Goal: Navigation & Orientation: Find specific page/section

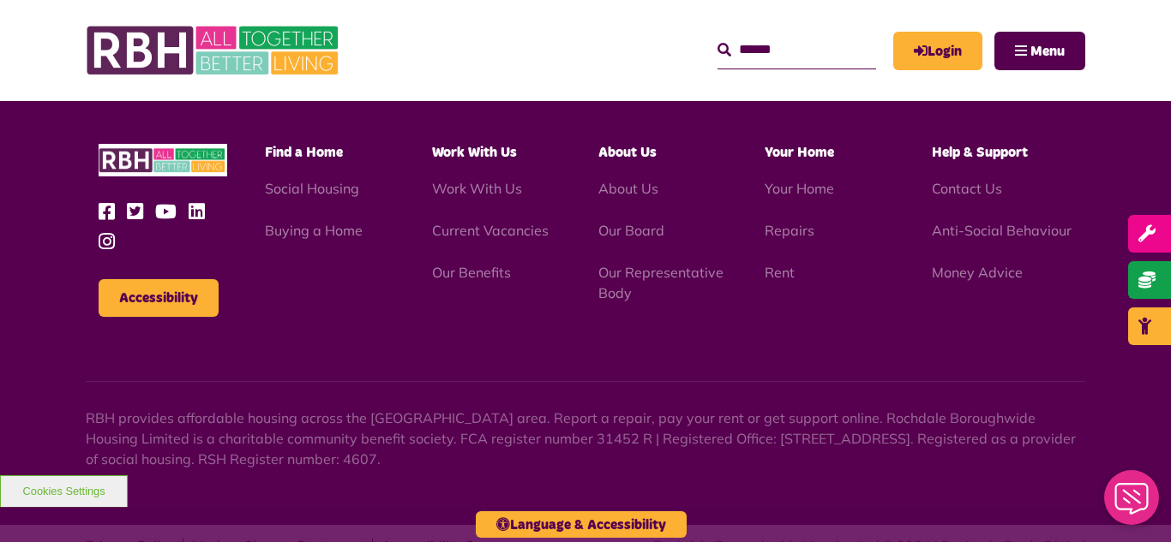
scroll to position [1742, 0]
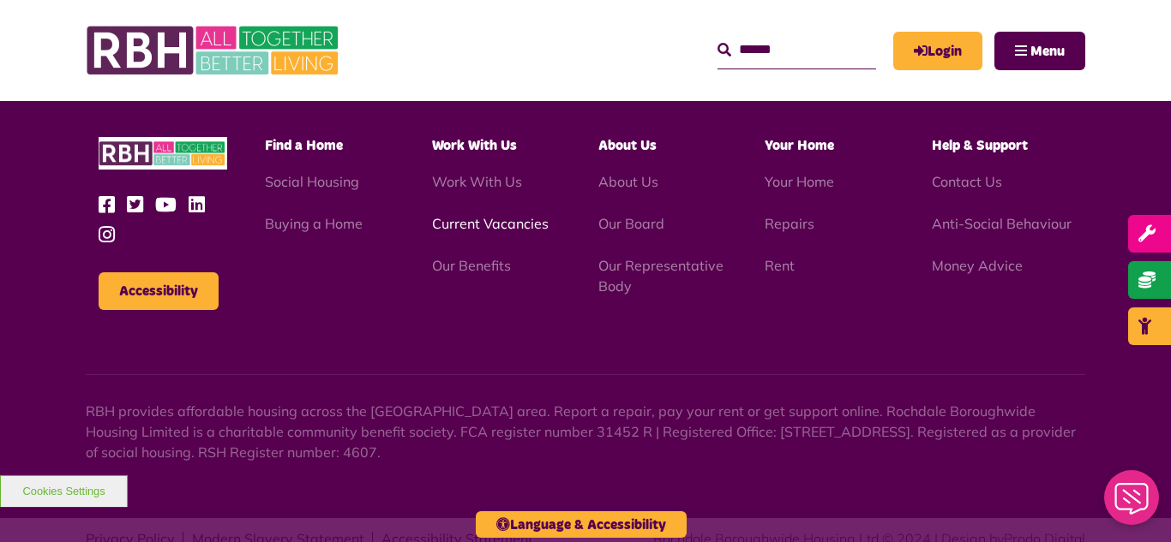
click at [447, 215] on link "Current Vacancies" at bounding box center [490, 223] width 117 height 17
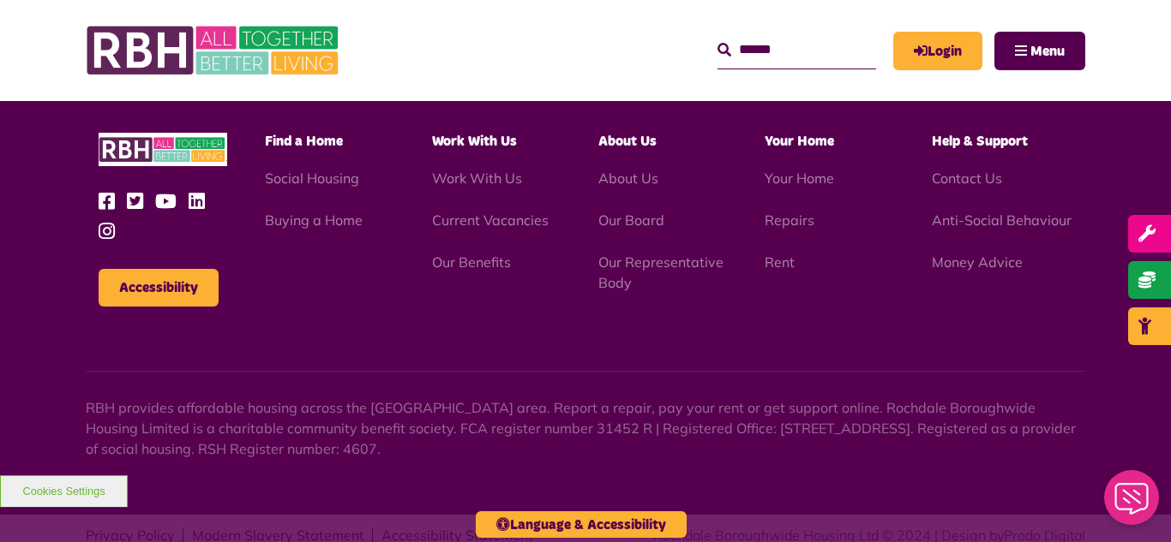
scroll to position [2014, 0]
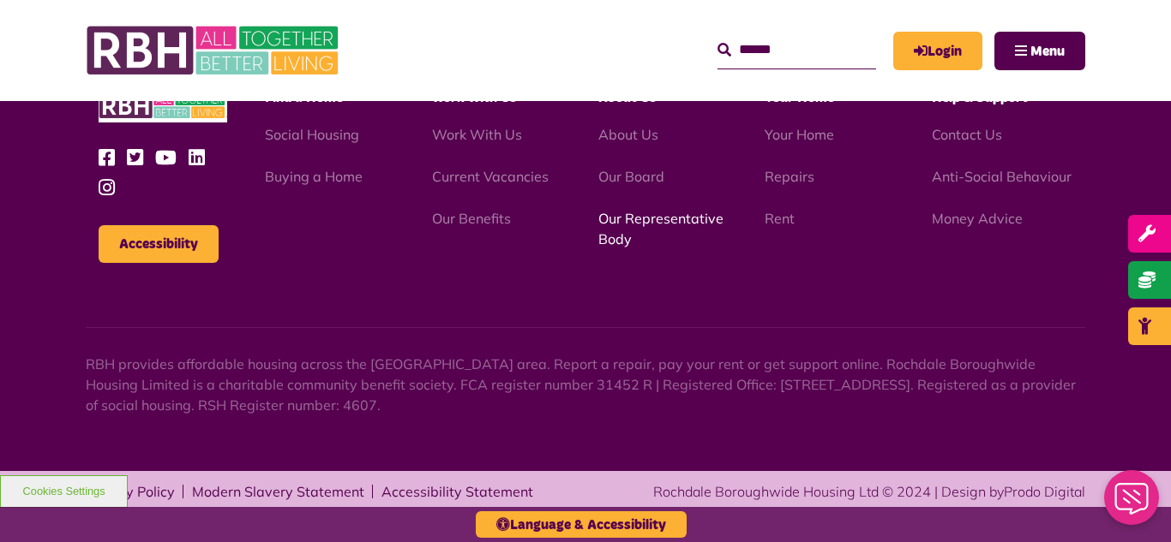
click at [643, 225] on link "Our Representative Body" at bounding box center [660, 229] width 125 height 38
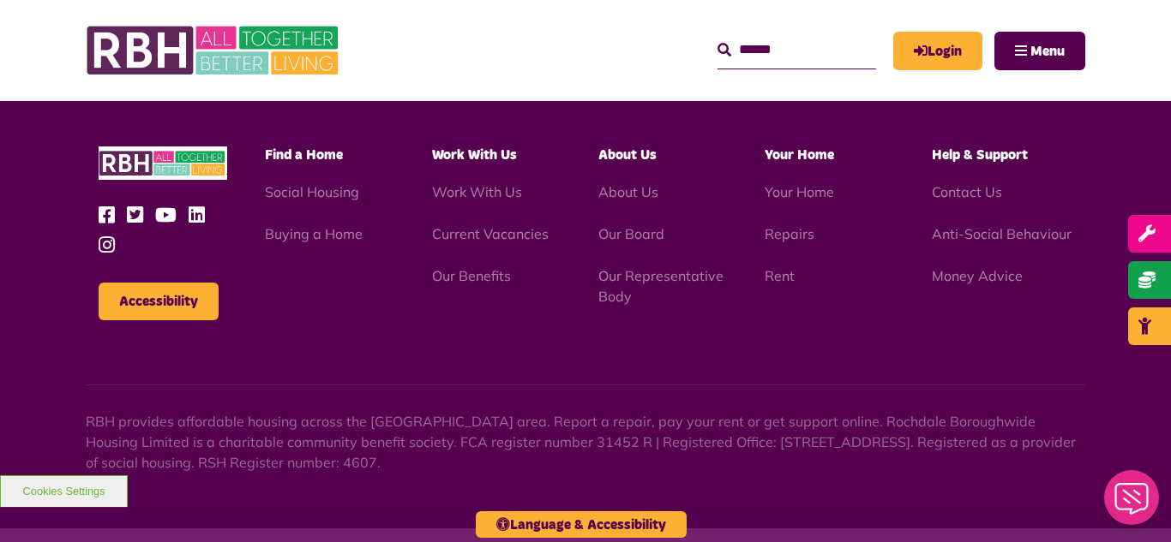
scroll to position [4975, 0]
